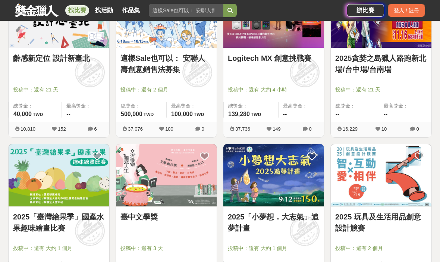
scroll to position [340, 0]
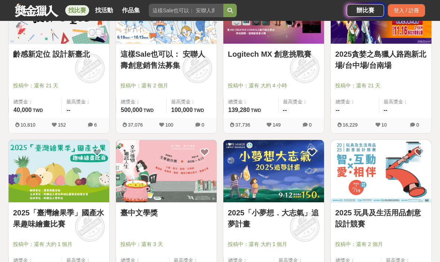
click at [47, 221] on link "2025「臺灣繪果季」國產水果趣味繪畫比賽" at bounding box center [59, 218] width 92 height 22
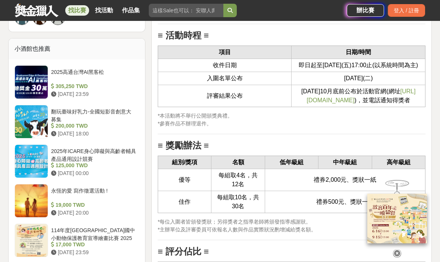
scroll to position [859, 0]
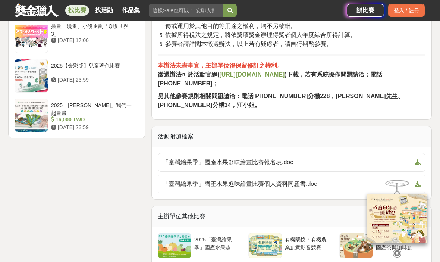
click at [260, 158] on span "「臺灣繪果季」國產水果趣味繪畫比賽報名表.doc" at bounding box center [287, 162] width 249 height 9
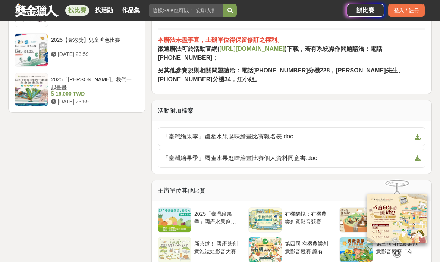
scroll to position [1285, 0]
click at [339, 154] on span "「臺灣繪果季」國產水果趣味繪畫比賽個人資料同意書.doc" at bounding box center [287, 157] width 249 height 9
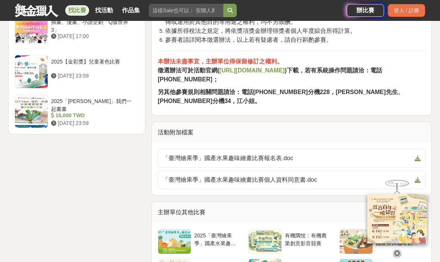
click at [271, 157] on span "「臺灣繪果季」國產水果趣味繪畫比賽報名表.doc" at bounding box center [287, 158] width 249 height 9
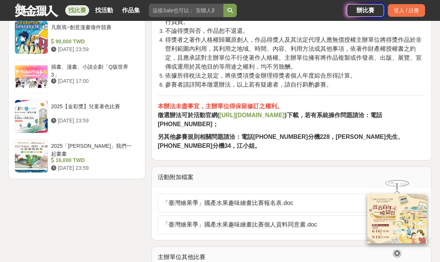
scroll to position [1204, 0]
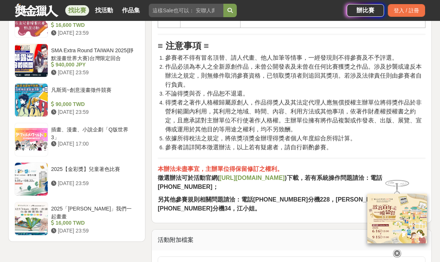
scroll to position [1156, 0]
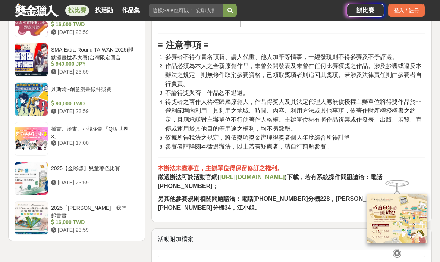
click at [235, 180] on strong "[URL][DOMAIN_NAME]" at bounding box center [251, 177] width 65 height 6
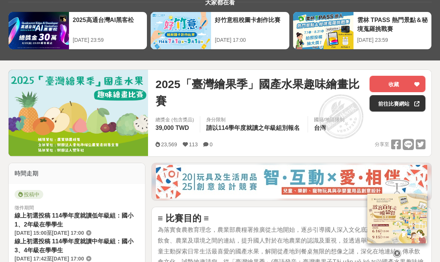
scroll to position [0, 0]
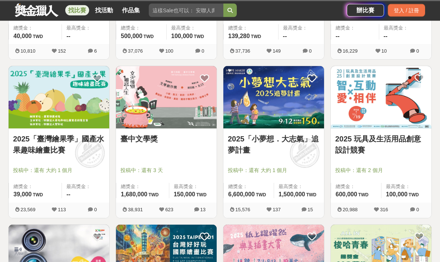
scroll to position [414, 0]
click at [407, 136] on link "2025 玩具及生活用品創意設計競賽" at bounding box center [381, 144] width 92 height 22
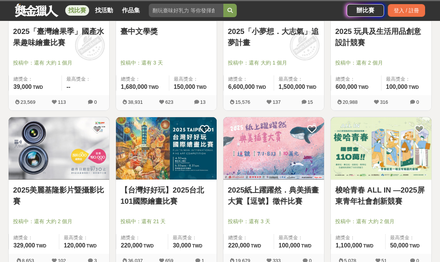
scroll to position [525, 0]
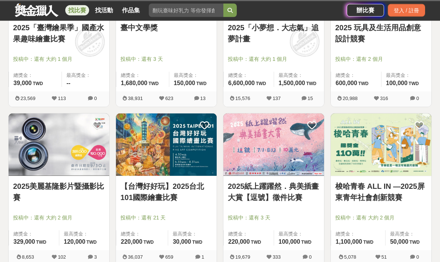
click at [286, 194] on link "2025紙上躍躍然．典美插畫大賞【逗號】徵件比賽" at bounding box center [274, 192] width 92 height 22
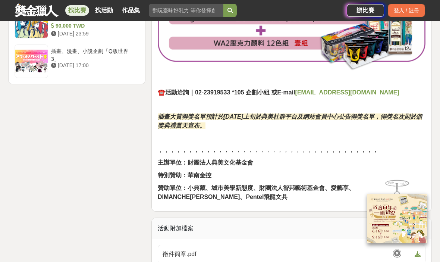
scroll to position [1019, 0]
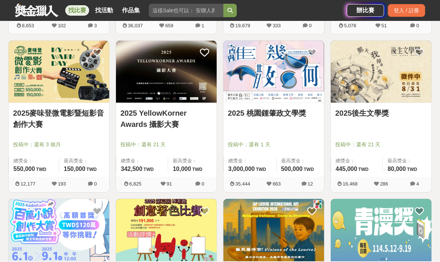
scroll to position [757, 0]
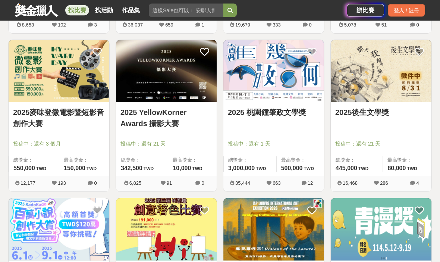
click at [374, 114] on link "2025後生文學獎" at bounding box center [381, 112] width 92 height 11
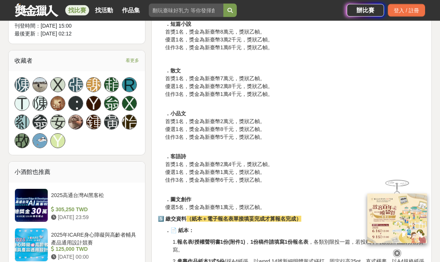
scroll to position [441, 0]
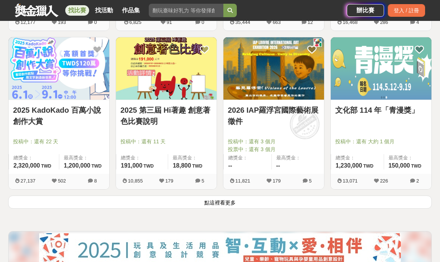
scroll to position [919, 0]
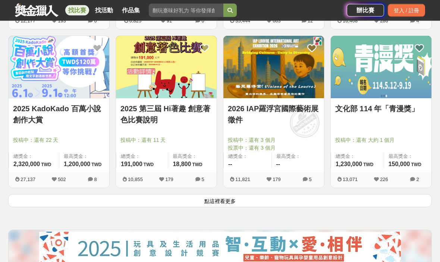
click at [361, 114] on link "文化部 114 年「青漫獎」" at bounding box center [381, 108] width 92 height 11
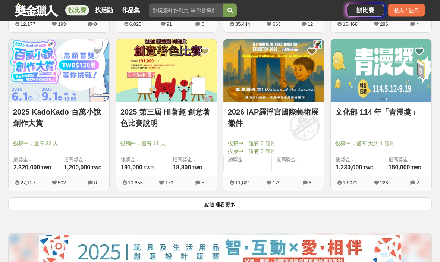
scroll to position [911, 0]
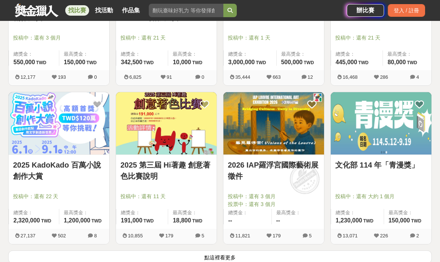
click at [181, 139] on img at bounding box center [166, 123] width 101 height 62
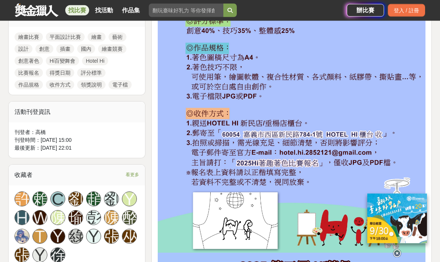
scroll to position [386, 0]
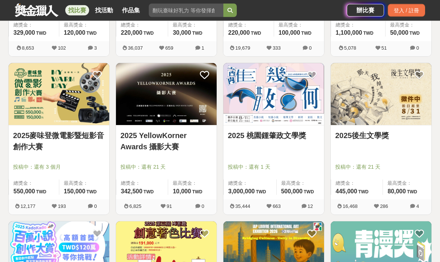
click at [377, 99] on img at bounding box center [381, 94] width 101 height 62
click at [303, 109] on img at bounding box center [273, 94] width 101 height 62
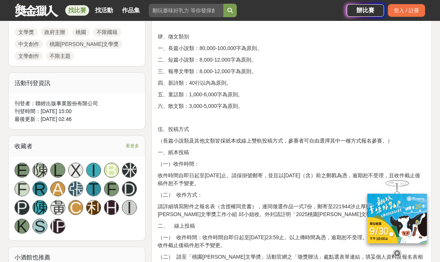
scroll to position [360, 0]
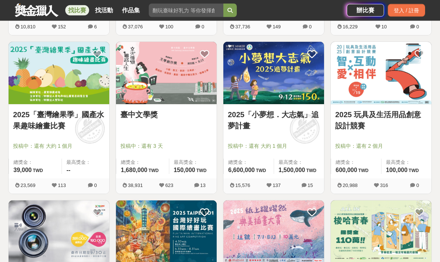
click at [166, 219] on img at bounding box center [166, 232] width 101 height 62
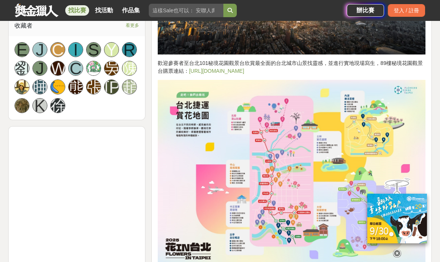
scroll to position [582, 0]
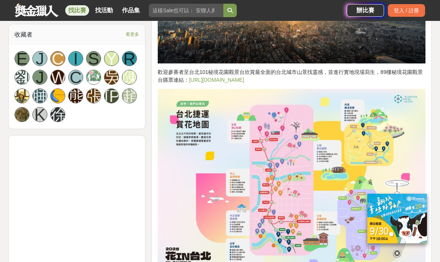
click at [84, 13] on link "找比賽" at bounding box center [77, 10] width 24 height 10
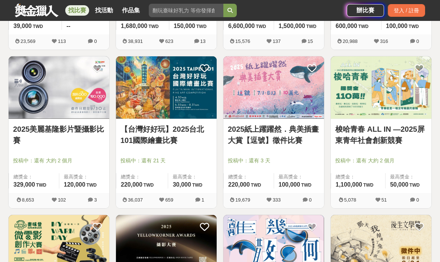
click at [234, 7] on button "submit" at bounding box center [229, 10] width 13 height 13
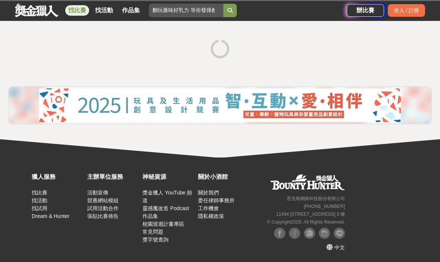
scroll to position [127, 0]
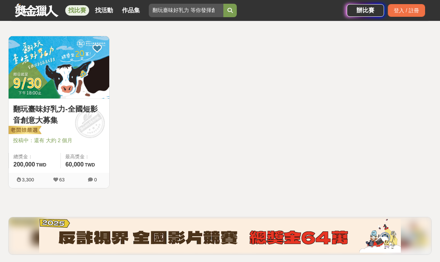
click at [82, 10] on link "找比賽" at bounding box center [77, 10] width 24 height 10
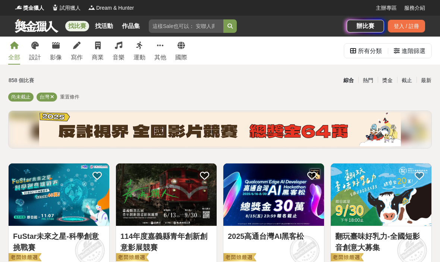
click at [355, 54] on div "所有分類" at bounding box center [366, 51] width 32 height 15
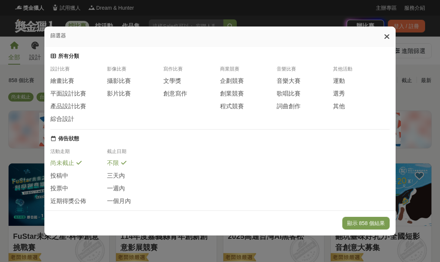
click at [73, 77] on span "繪畫比賽" at bounding box center [62, 81] width 24 height 8
click at [362, 229] on button "顯示 120 個結果" at bounding box center [365, 223] width 47 height 13
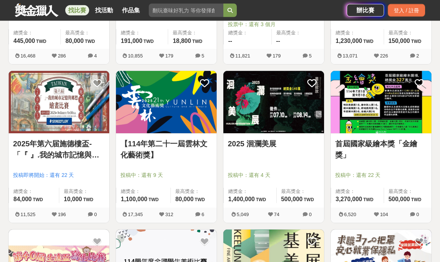
scroll to position [418, 0]
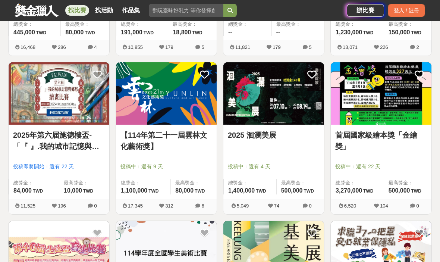
click at [391, 145] on link "首屆國家級繪本獎「金繪獎」" at bounding box center [381, 140] width 92 height 22
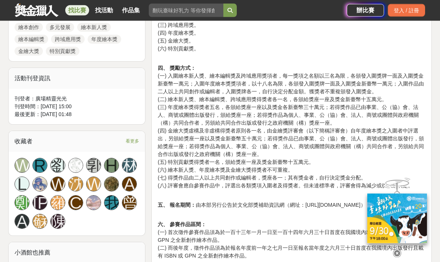
scroll to position [368, 0]
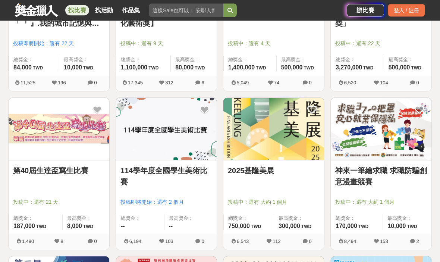
scroll to position [541, 0]
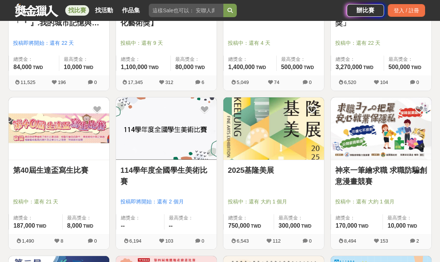
click at [80, 168] on link "第40屆生達盃寫生比賽" at bounding box center [59, 169] width 92 height 11
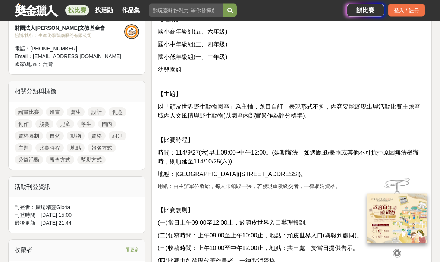
scroll to position [280, 0]
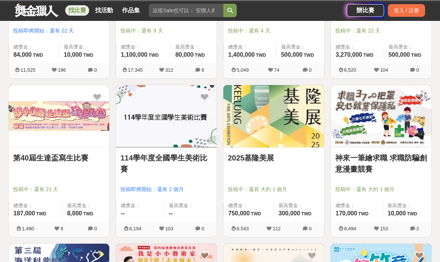
scroll to position [553, 0]
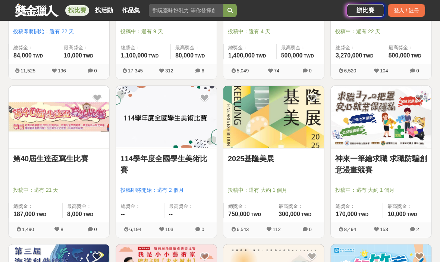
click at [199, 157] on link "114學年度全國學生美術比賽" at bounding box center [166, 164] width 92 height 22
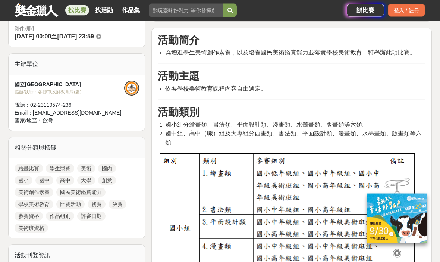
scroll to position [223, 0]
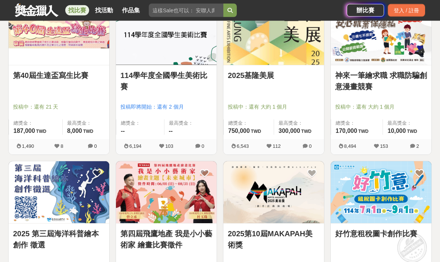
scroll to position [636, 0]
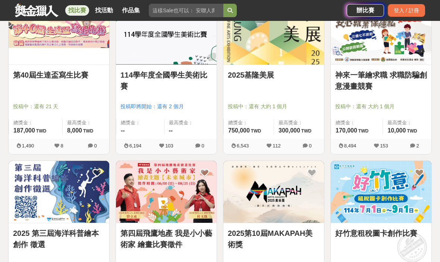
click at [82, 208] on img at bounding box center [59, 192] width 101 height 62
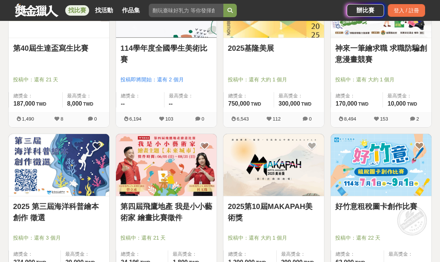
scroll to position [663, 0]
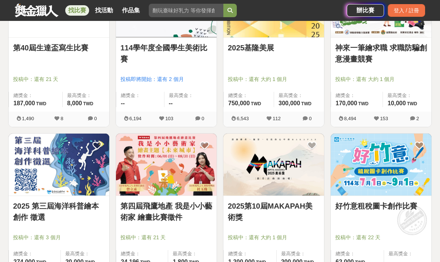
click at [203, 210] on link "第四屆飛鷹地產 我是小小藝術家 繪畫比賽徵件" at bounding box center [166, 211] width 92 height 22
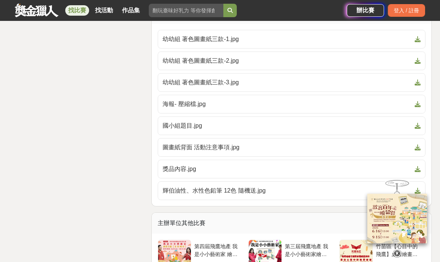
scroll to position [1286, 0]
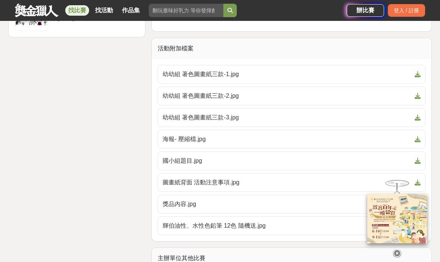
click at [168, 139] on span "海報- 壓縮檔.jpg" at bounding box center [287, 139] width 249 height 9
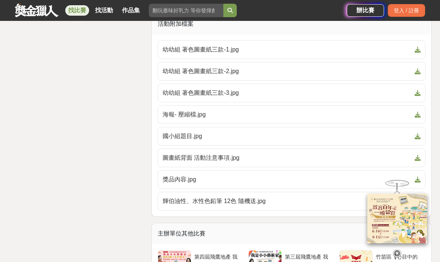
scroll to position [1278, 0]
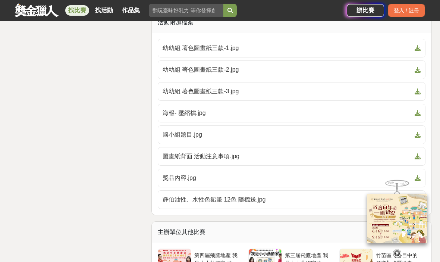
click at [172, 138] on span "國小組題目.jpg" at bounding box center [287, 134] width 249 height 9
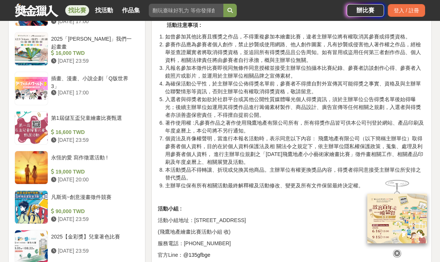
scroll to position [1079, 0]
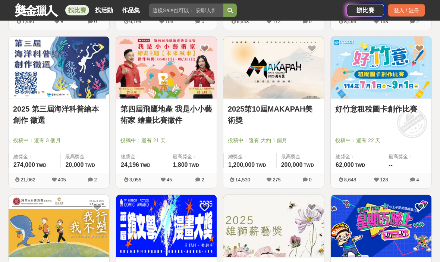
scroll to position [760, 0]
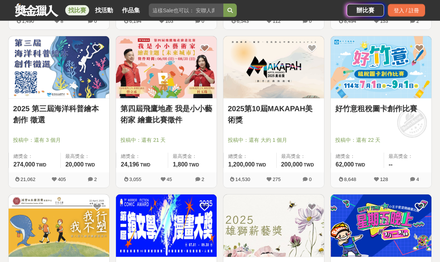
click at [355, 75] on img at bounding box center [381, 68] width 101 height 62
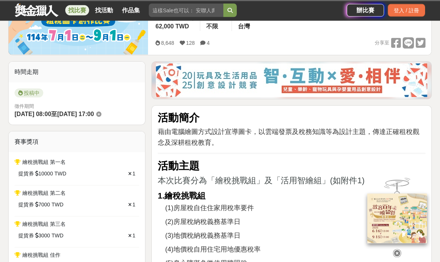
scroll to position [147, 0]
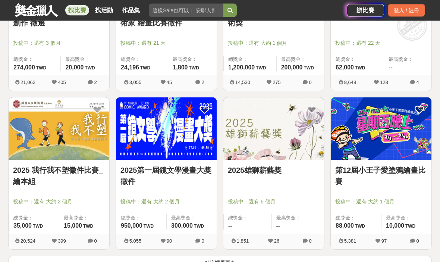
scroll to position [858, 0]
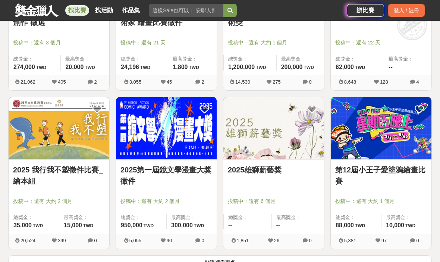
click at [138, 177] on link "2025第一屆鏡文學漫畫大獎徵件" at bounding box center [166, 175] width 92 height 22
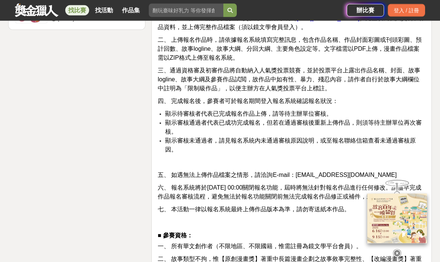
scroll to position [1102, 0]
click at [396, 241] on img at bounding box center [397, 219] width 60 height 50
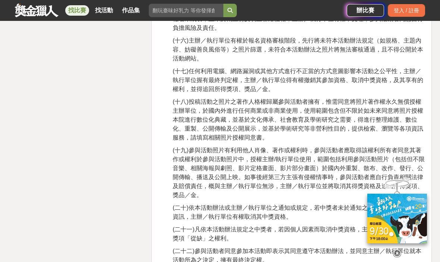
scroll to position [1721, 0]
